Goal: Task Accomplishment & Management: Manage account settings

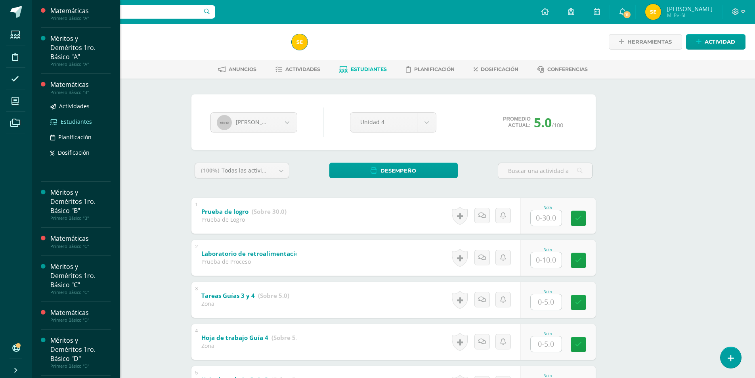
click at [66, 123] on span "Estudiantes" at bounding box center [76, 122] width 31 height 8
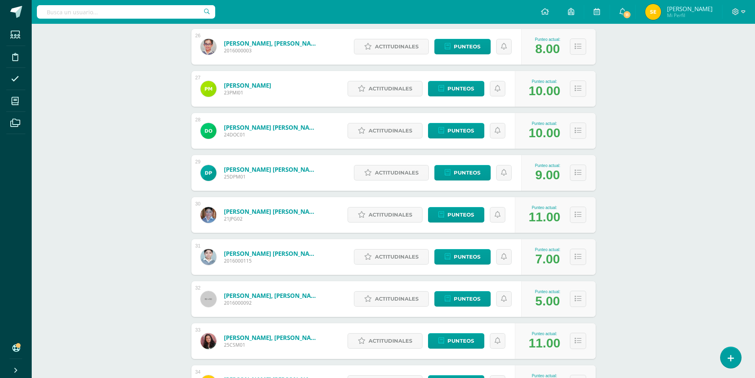
scroll to position [1233, 0]
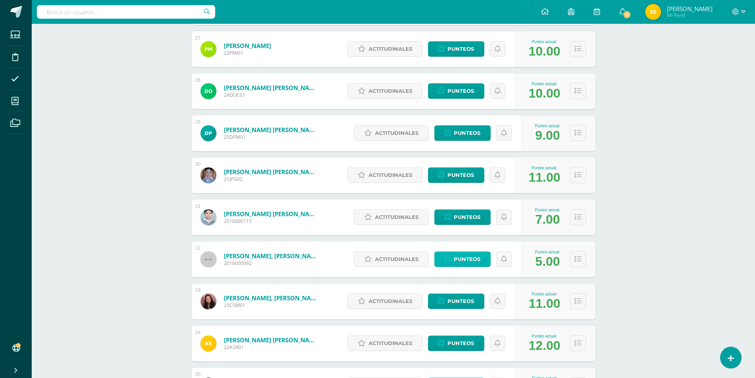
click at [468, 261] on span "Punteos" at bounding box center [467, 259] width 27 height 15
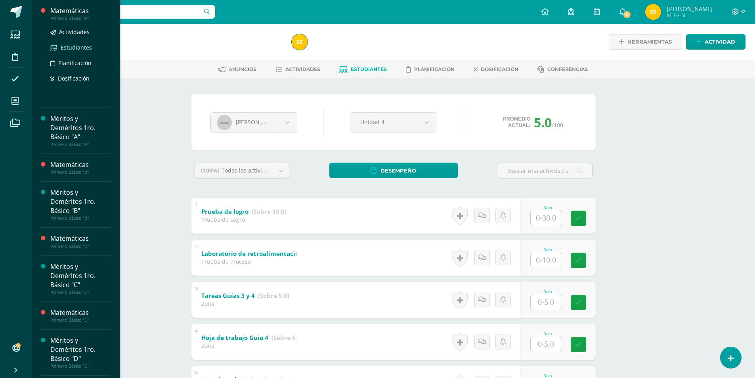
click at [71, 48] on span "Estudiantes" at bounding box center [76, 48] width 31 height 8
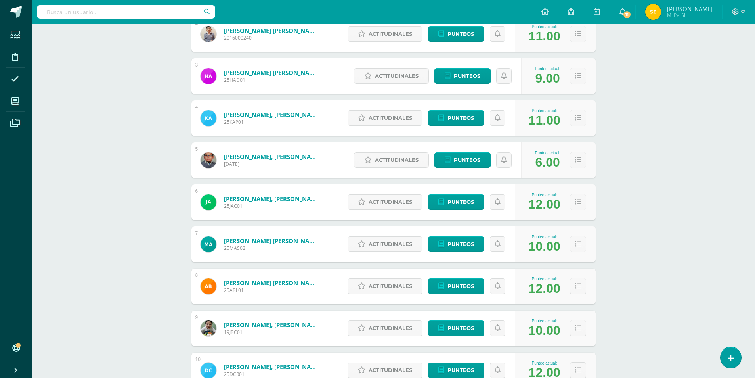
scroll to position [258, 0]
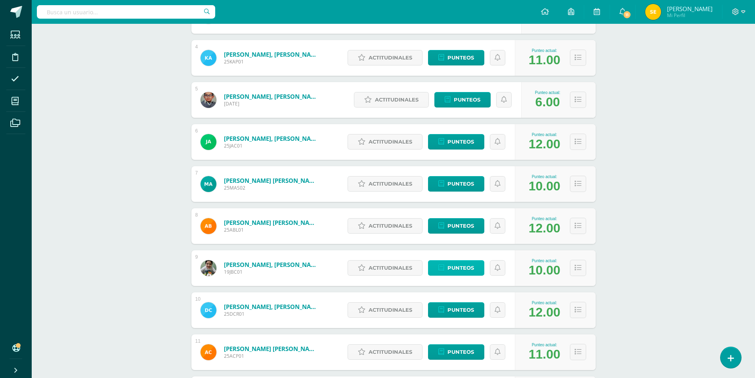
click at [463, 269] on span "Punteos" at bounding box center [460, 267] width 27 height 15
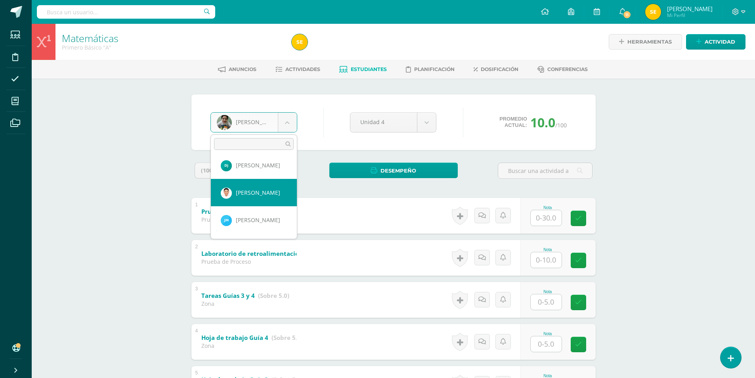
select select "335"
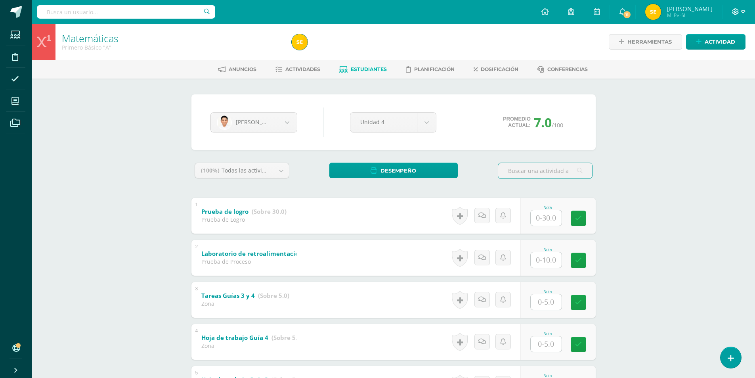
click at [736, 14] on icon at bounding box center [735, 11] width 7 height 7
click at [721, 54] on span "Cerrar sesión" at bounding box center [718, 54] width 36 height 8
